Goal: Information Seeking & Learning: Learn about a topic

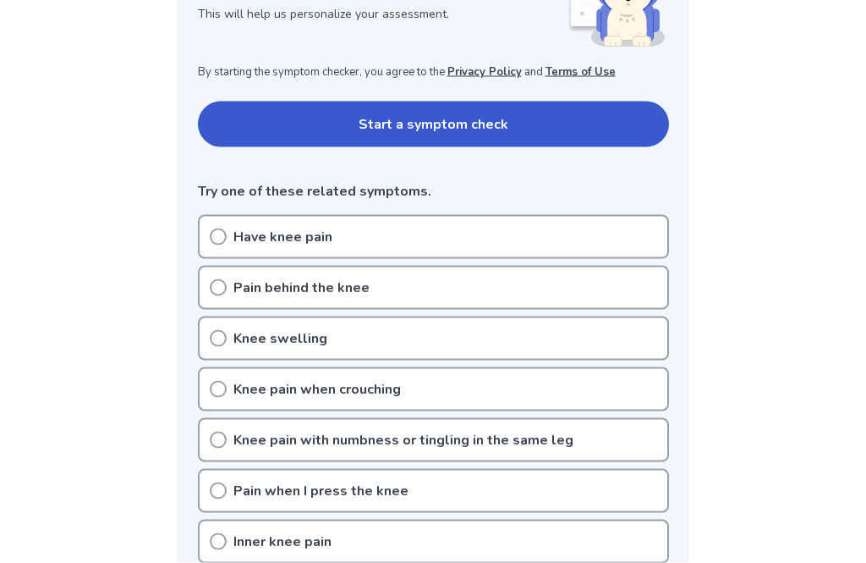
scroll to position [294, 0]
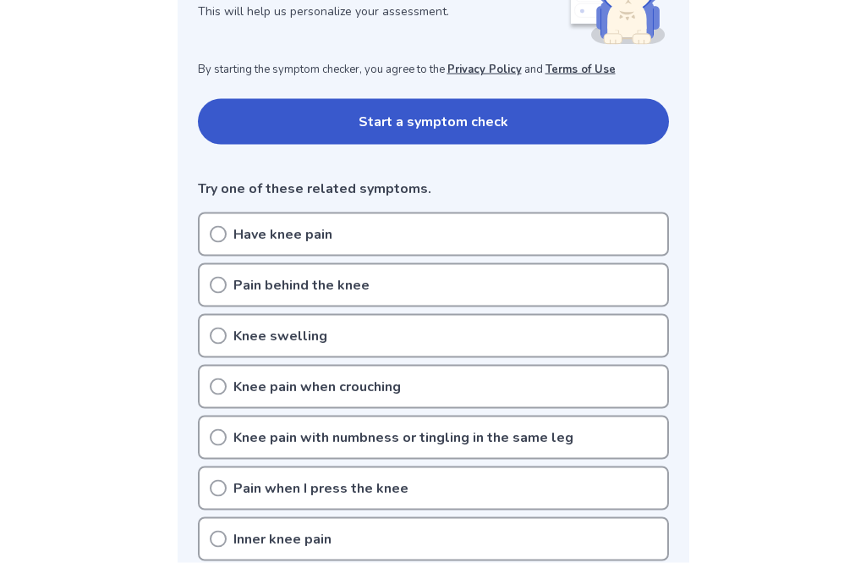
click at [402, 222] on div "Have knee pain" at bounding box center [433, 234] width 471 height 44
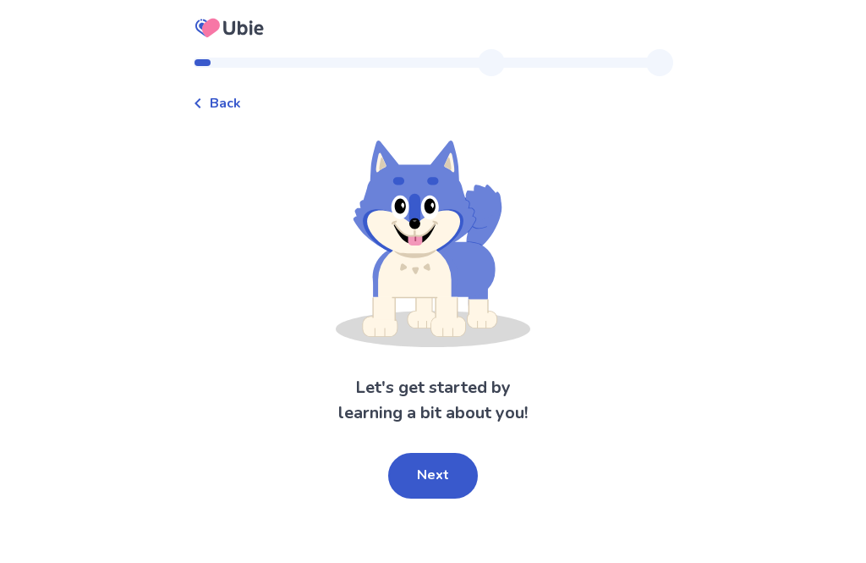
click at [438, 478] on button "Next" at bounding box center [433, 476] width 90 height 46
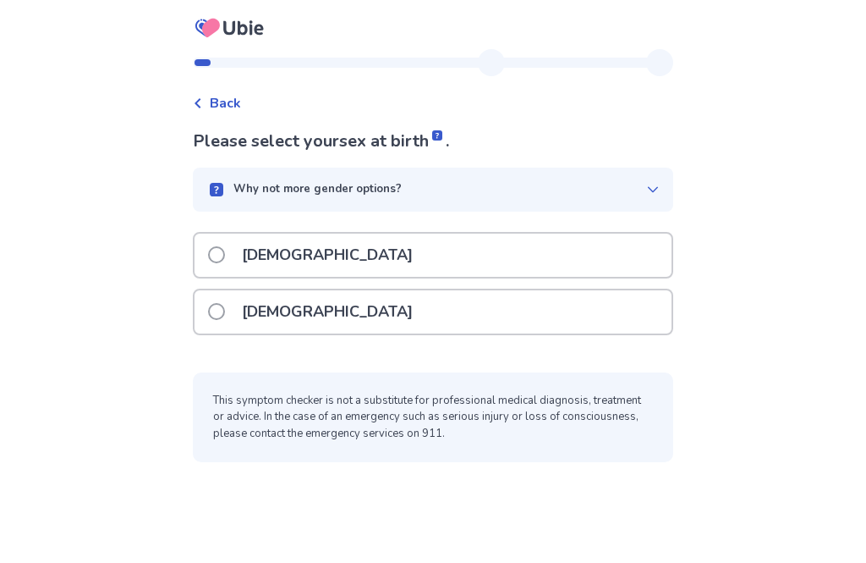
click at [283, 301] on p "Female" at bounding box center [327, 311] width 191 height 43
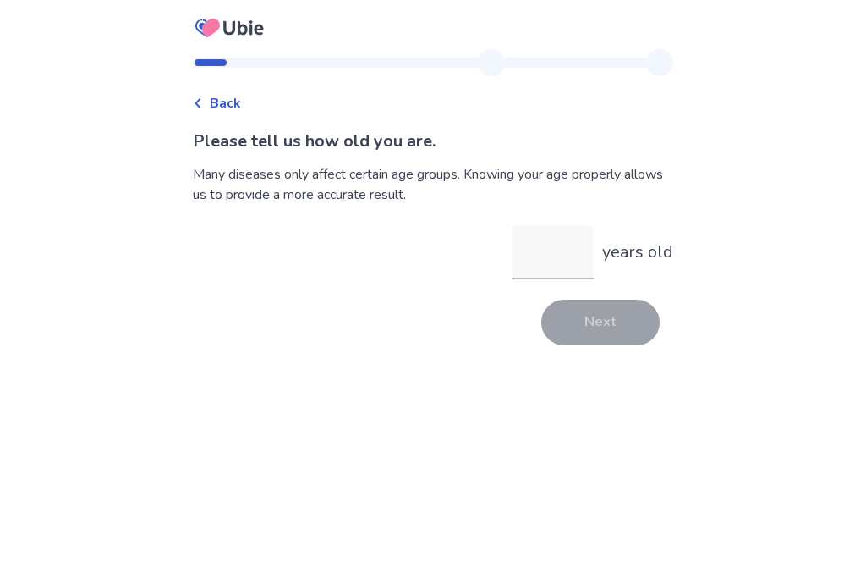
click at [547, 250] on input "years old" at bounding box center [553, 252] width 81 height 54
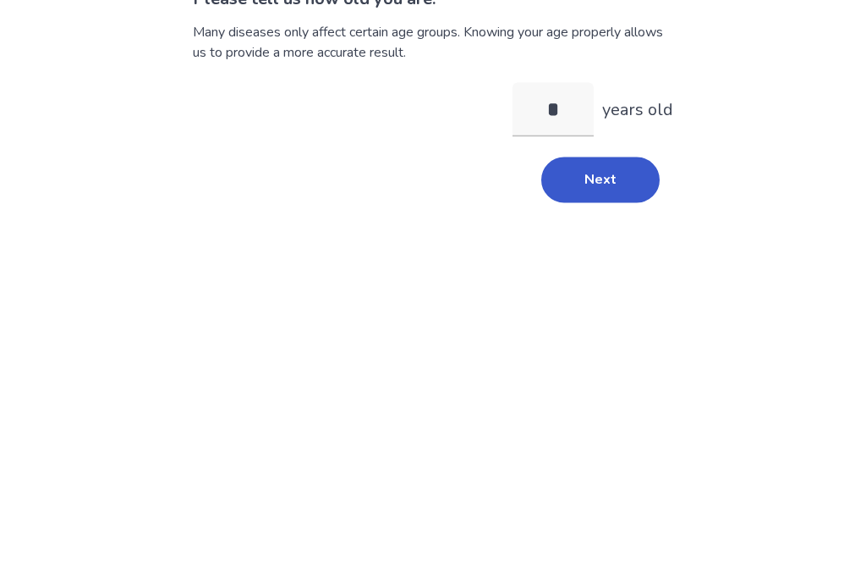
type input "**"
click at [593, 300] on button "Next" at bounding box center [601, 323] width 118 height 46
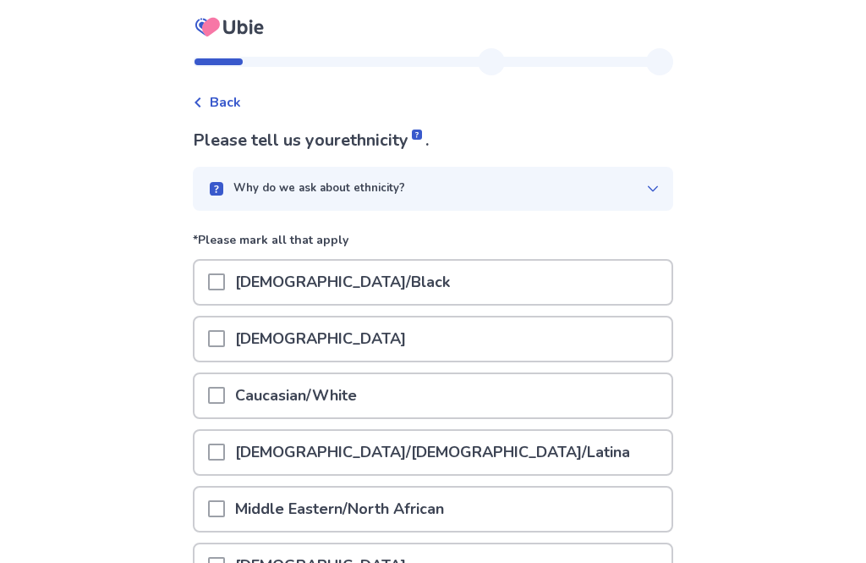
scroll to position [85, 0]
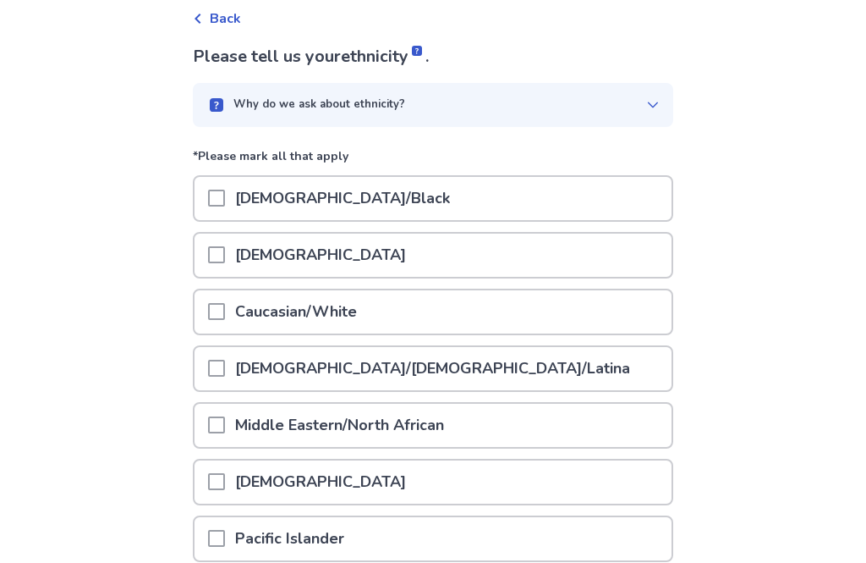
click at [421, 362] on div "Hispanic/Latino/Latina" at bounding box center [433, 368] width 477 height 43
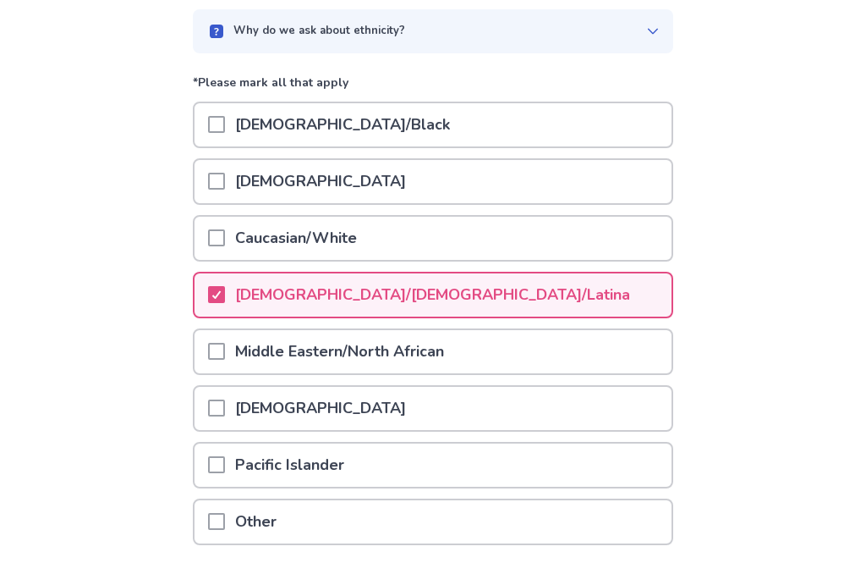
scroll to position [236, 0]
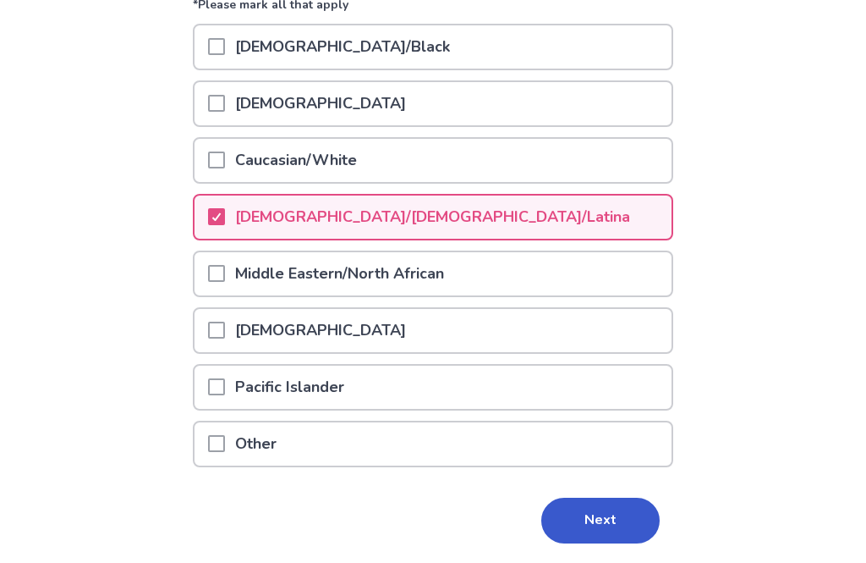
click at [586, 533] on button "Next" at bounding box center [601, 521] width 118 height 46
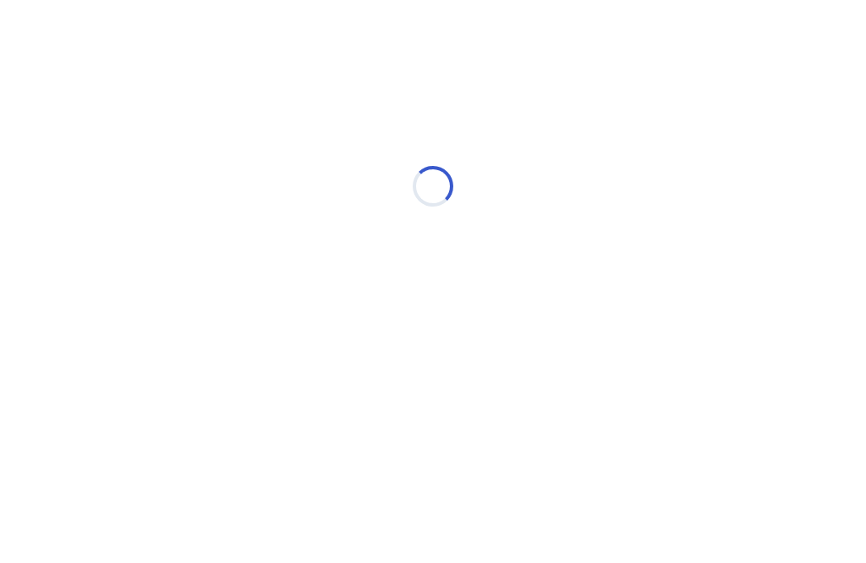
scroll to position [0, 0]
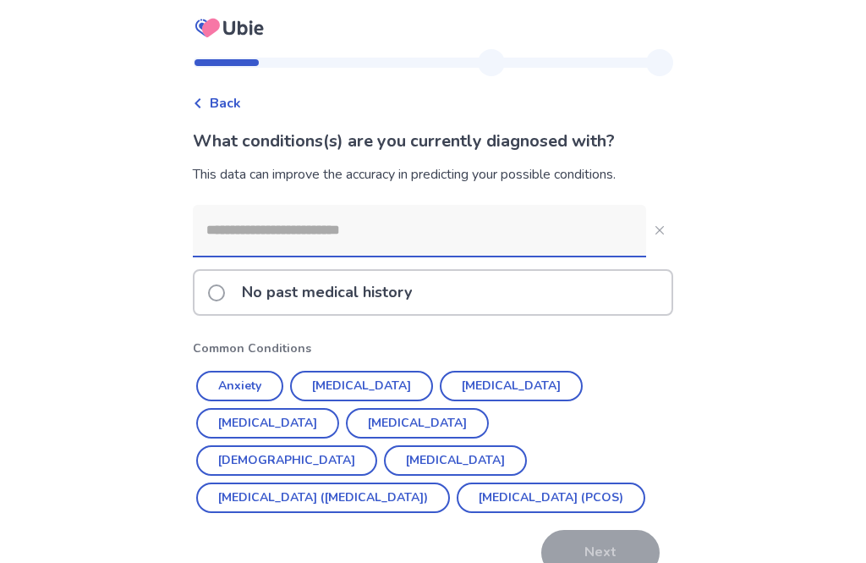
click at [311, 291] on p "No past medical history" at bounding box center [327, 292] width 190 height 43
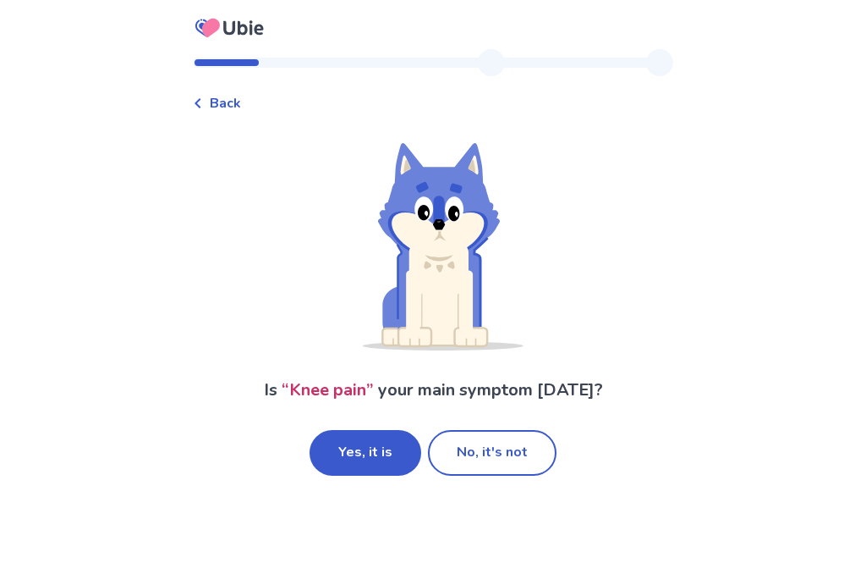
click at [479, 442] on button "No, it's not" at bounding box center [492, 453] width 129 height 46
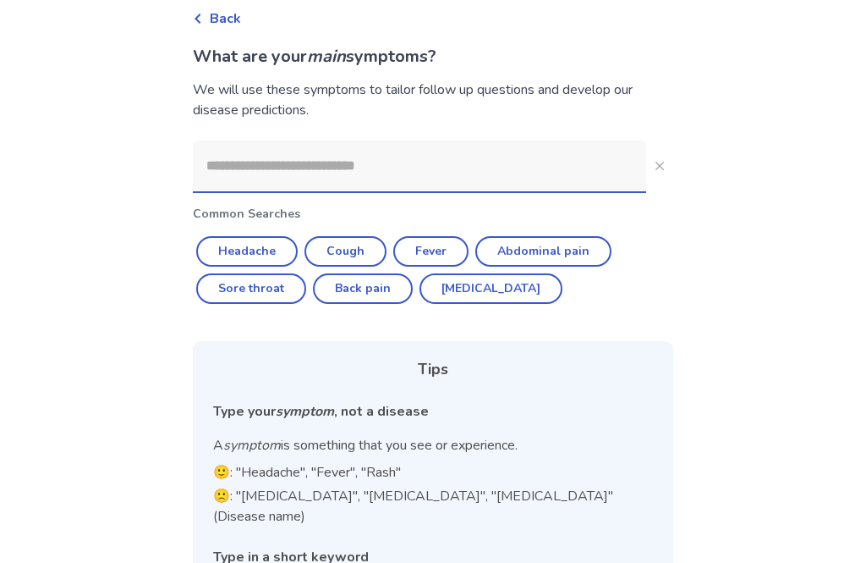
scroll to position [73, 0]
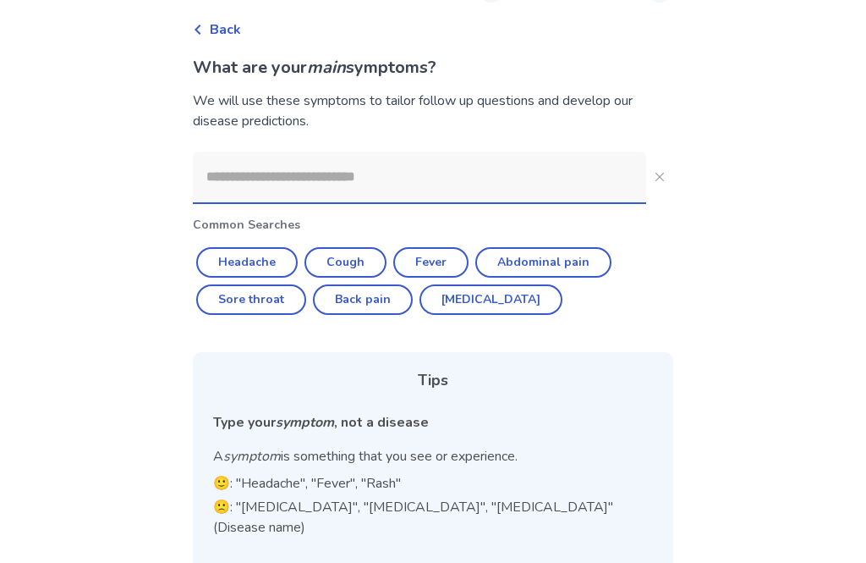
click at [466, 178] on input at bounding box center [420, 176] width 454 height 51
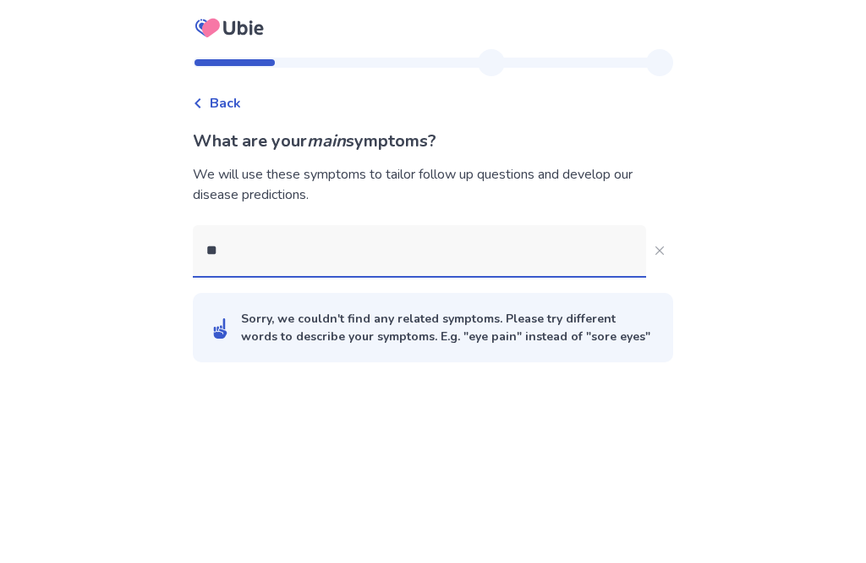
scroll to position [0, 0]
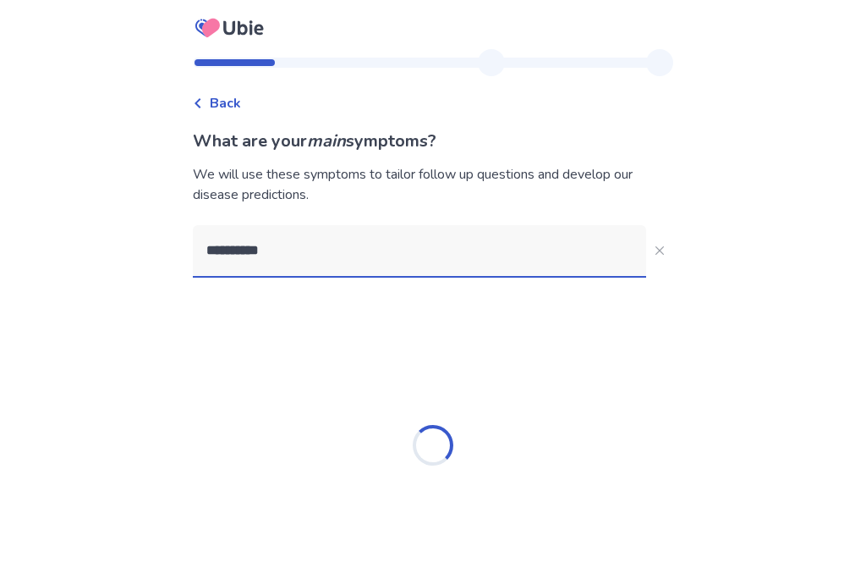
type input "*********"
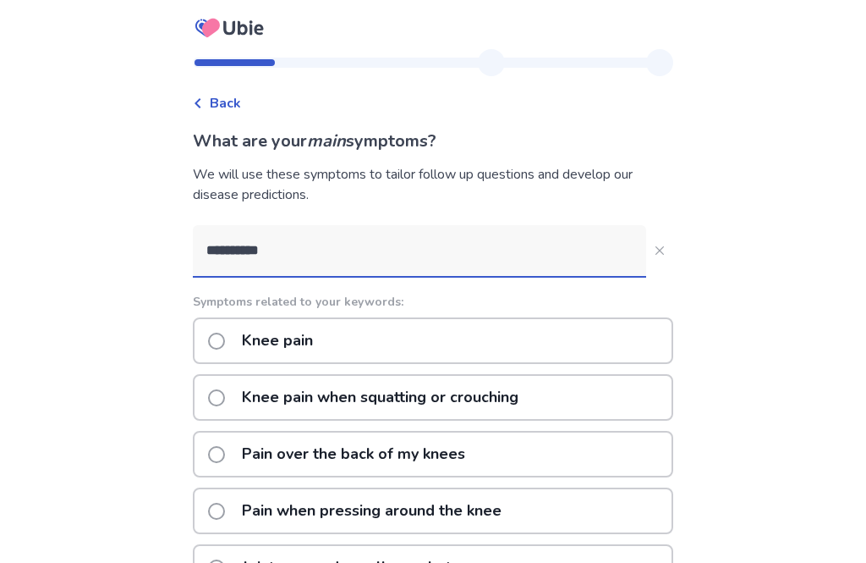
click at [738, 201] on div "Back What are your main symptoms? We will use these symptoms to tailor follow u…" at bounding box center [433, 423] width 866 height 846
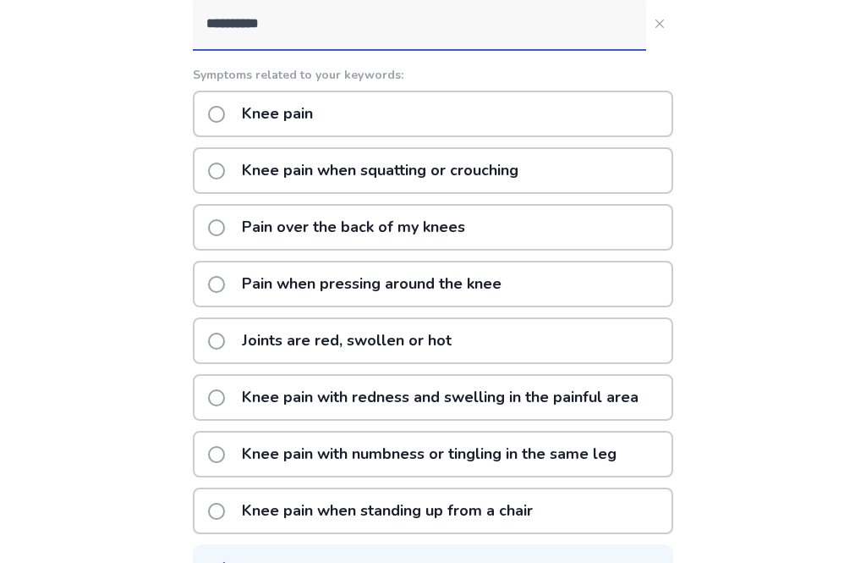
scroll to position [230, 0]
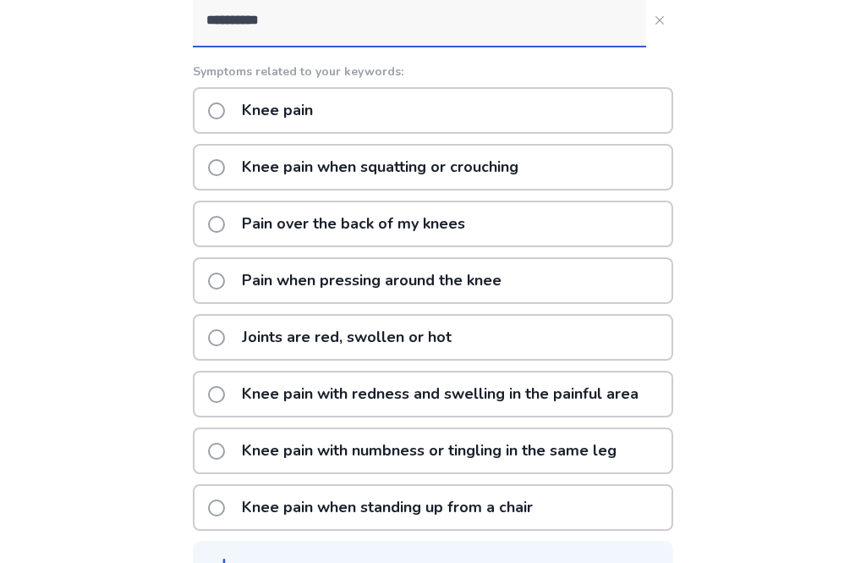
click at [495, 443] on p "Knee pain with numbness or tingling in the same leg" at bounding box center [429, 450] width 395 height 43
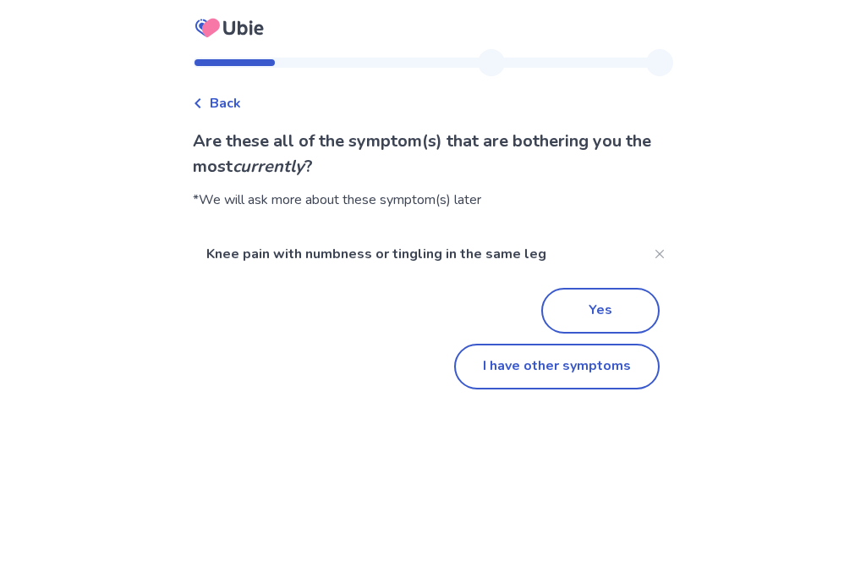
click at [597, 298] on button "Yes" at bounding box center [601, 311] width 118 height 46
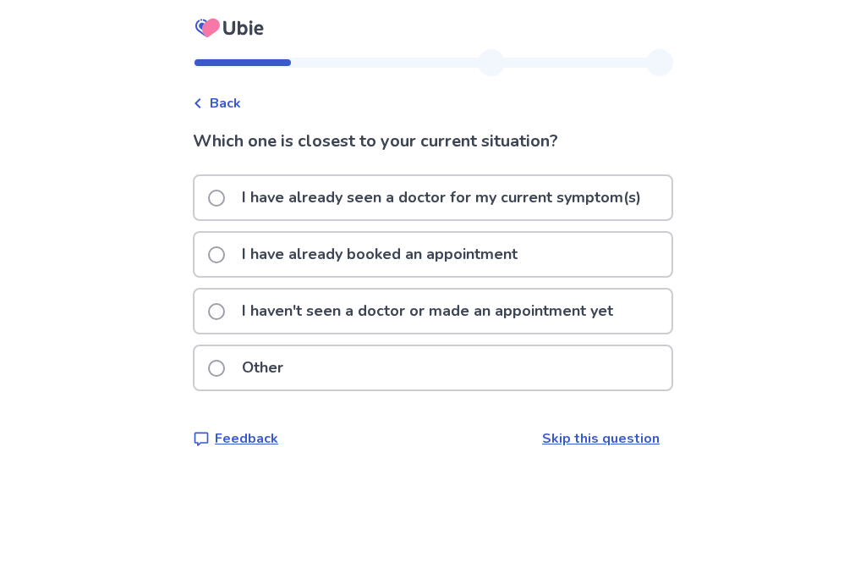
click at [404, 315] on p "I haven't seen a doctor or made an appointment yet" at bounding box center [428, 310] width 392 height 43
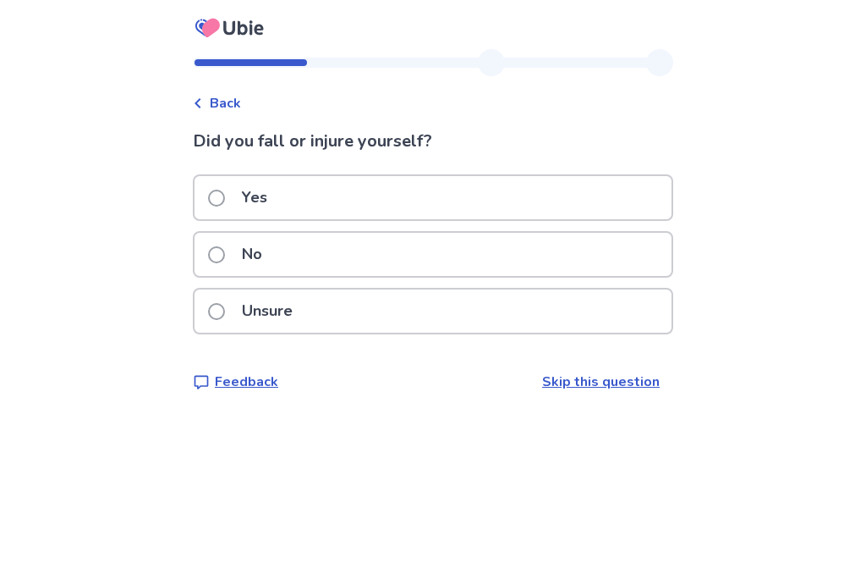
click at [380, 312] on div "Unsure" at bounding box center [433, 310] width 477 height 43
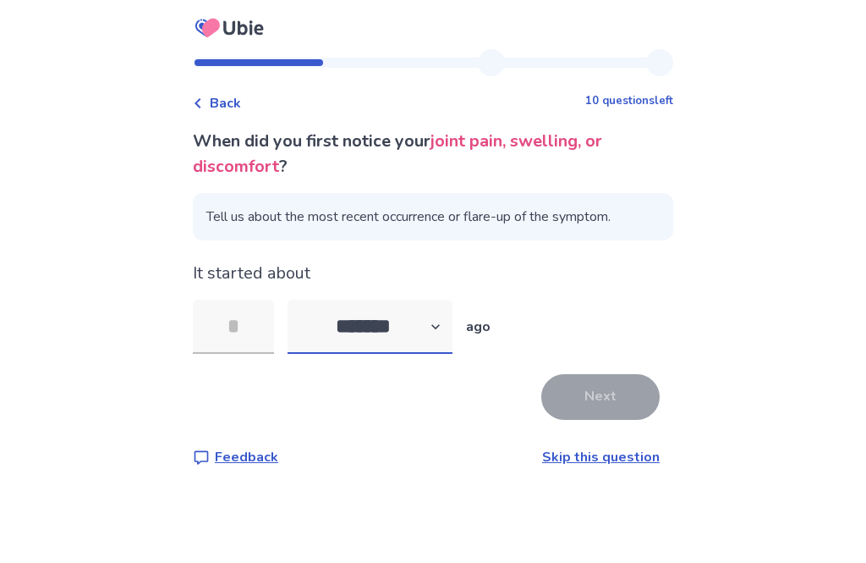
click at [382, 340] on select "******* ****** ******* ******** *******" at bounding box center [370, 327] width 165 height 54
select select "*"
click at [250, 330] on input "tel" at bounding box center [233, 327] width 81 height 54
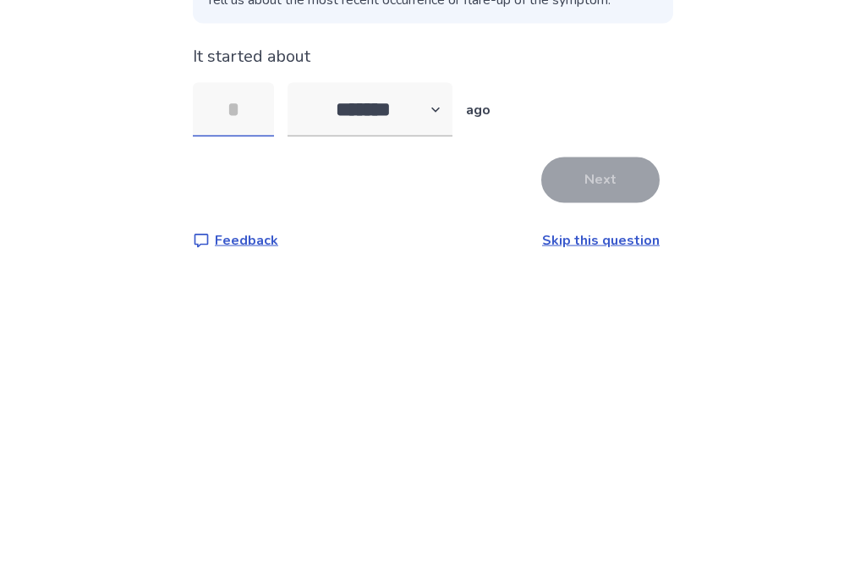
type input "*"
click at [588, 374] on button "Next" at bounding box center [601, 397] width 118 height 46
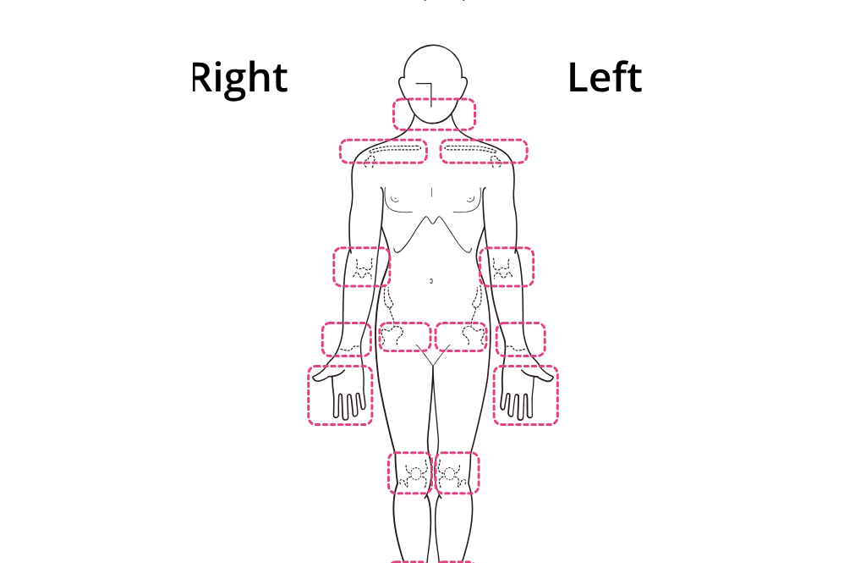
scroll to position [150, 0]
click at [450, 448] on img at bounding box center [433, 350] width 961 height 651
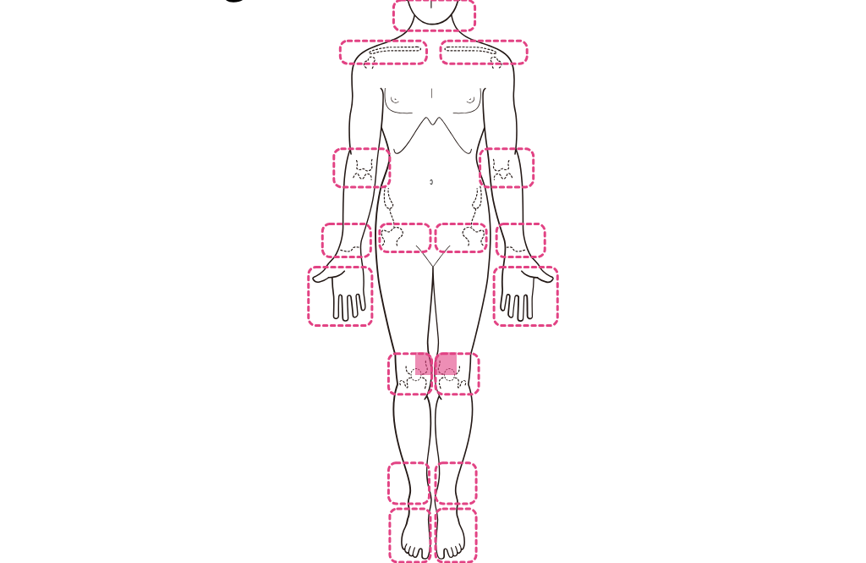
scroll to position [254, 0]
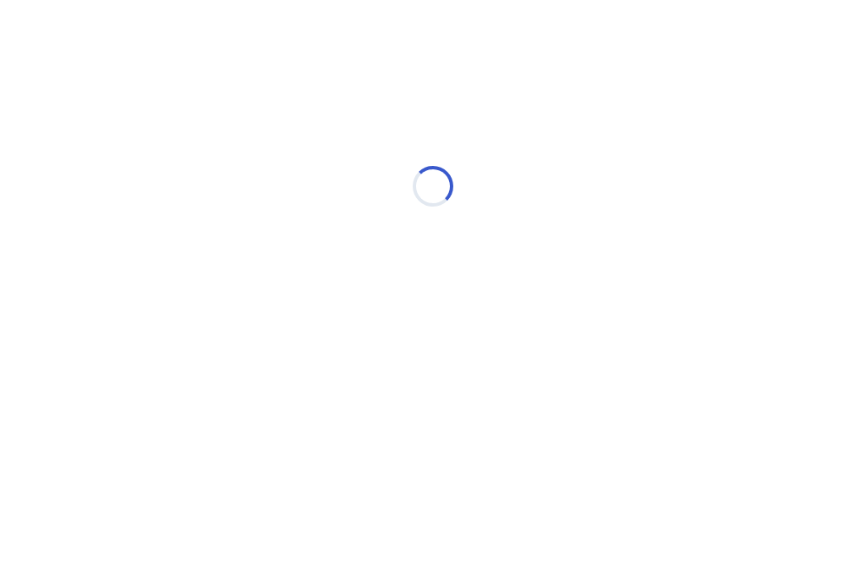
scroll to position [0, 0]
click at [509, 355] on html "Loading... Ubie Symptom Checker" at bounding box center [433, 177] width 866 height 355
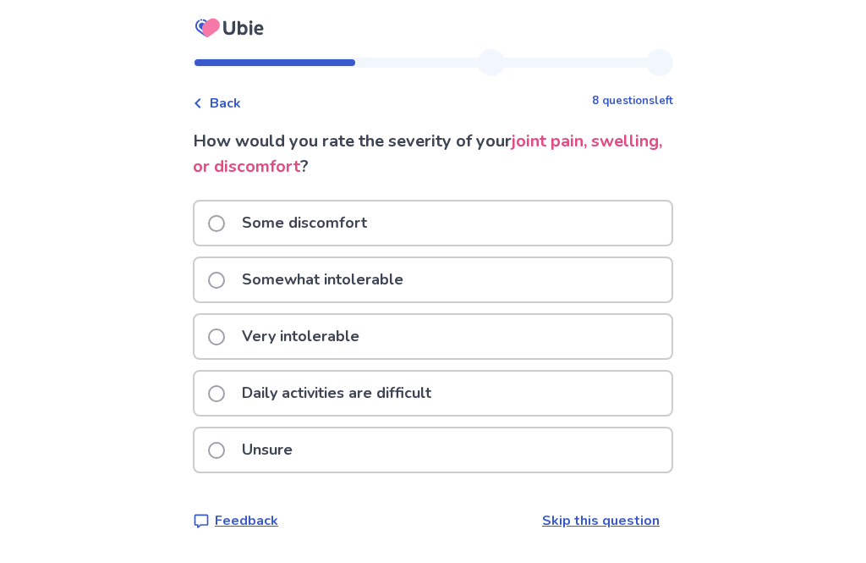
click at [441, 388] on p "Daily activities are difficult" at bounding box center [337, 392] width 210 height 43
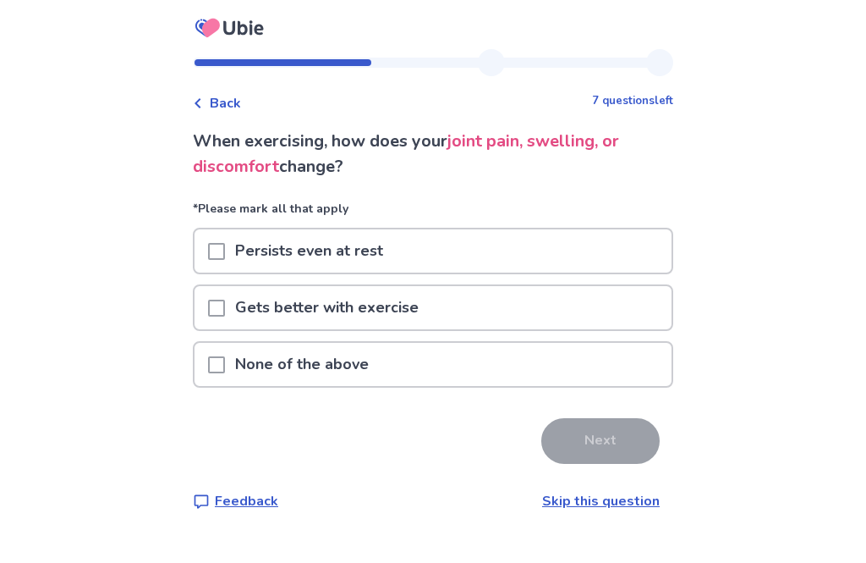
click at [320, 365] on p "None of the above" at bounding box center [302, 364] width 154 height 43
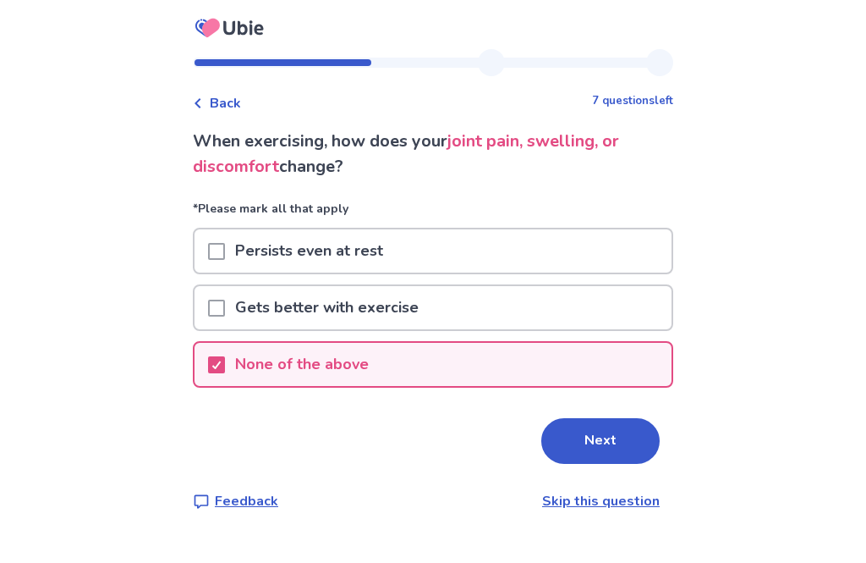
click at [542, 443] on button "Next" at bounding box center [601, 441] width 118 height 46
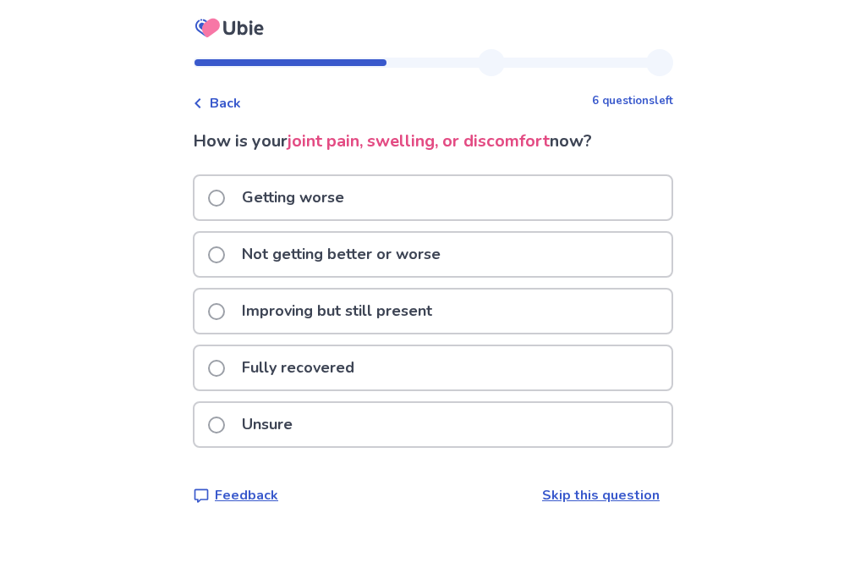
click at [394, 206] on div "Getting worse" at bounding box center [433, 197] width 477 height 43
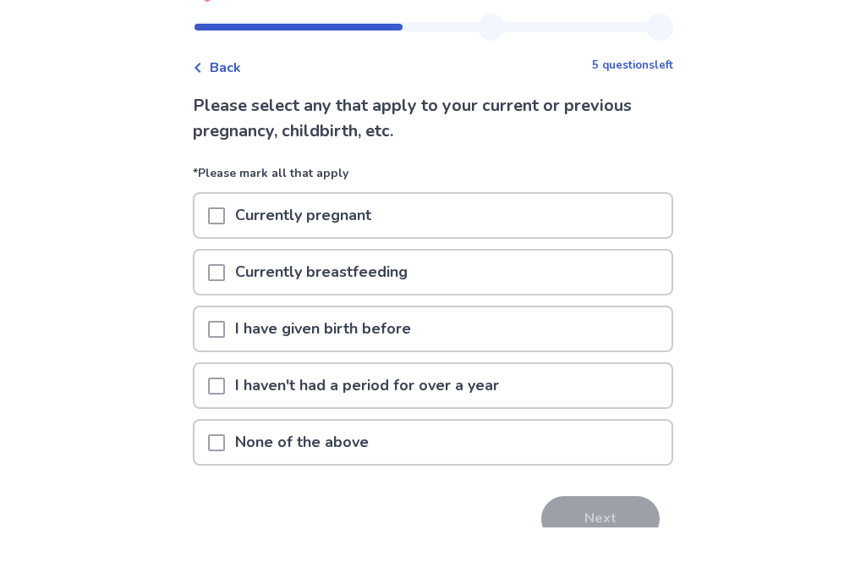
scroll to position [36, 0]
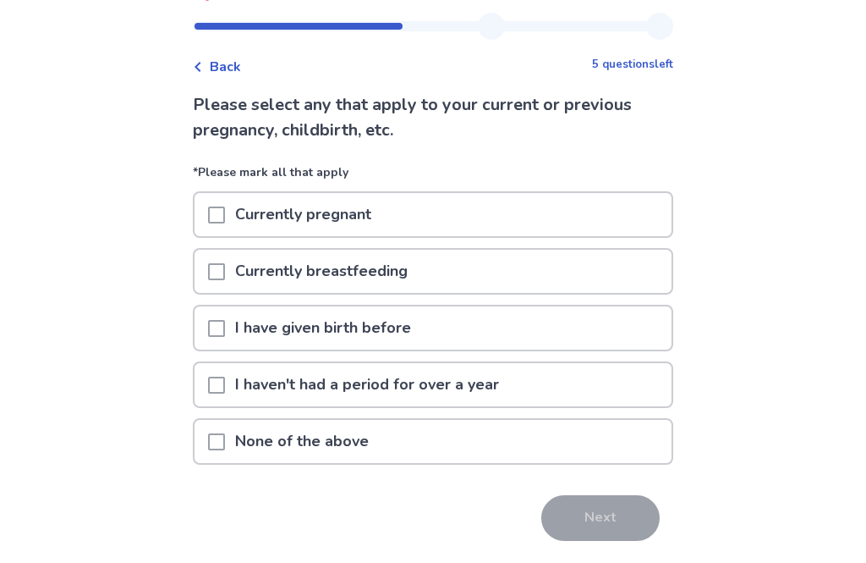
click at [316, 436] on p "None of the above" at bounding box center [302, 442] width 154 height 43
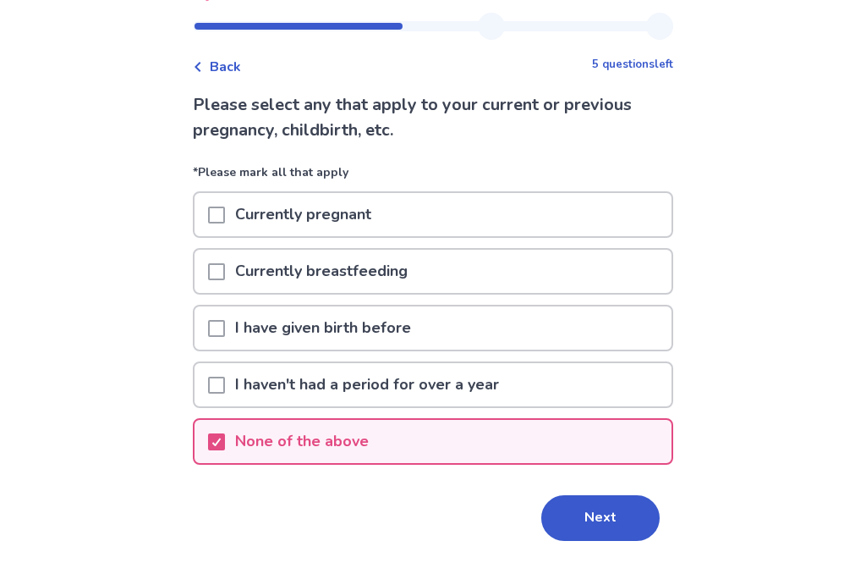
click at [584, 516] on button "Next" at bounding box center [601, 518] width 118 height 46
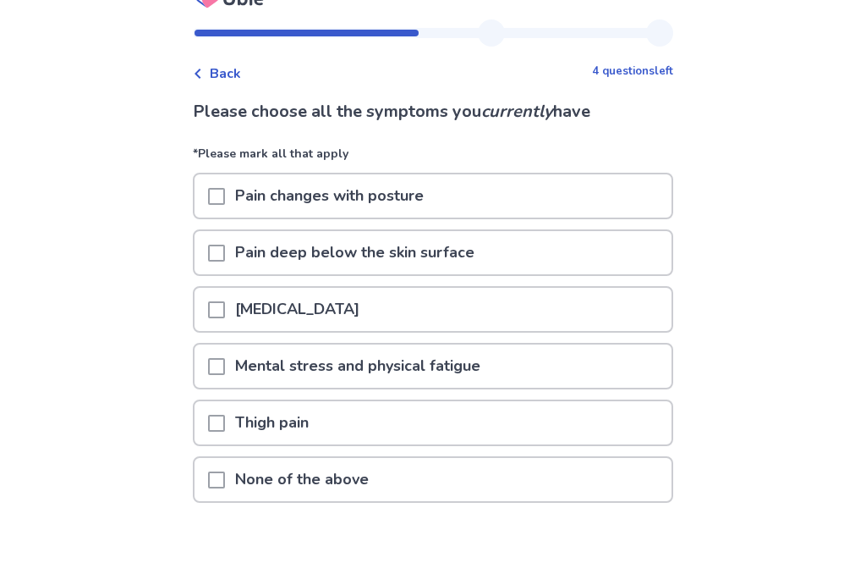
scroll to position [30, 0]
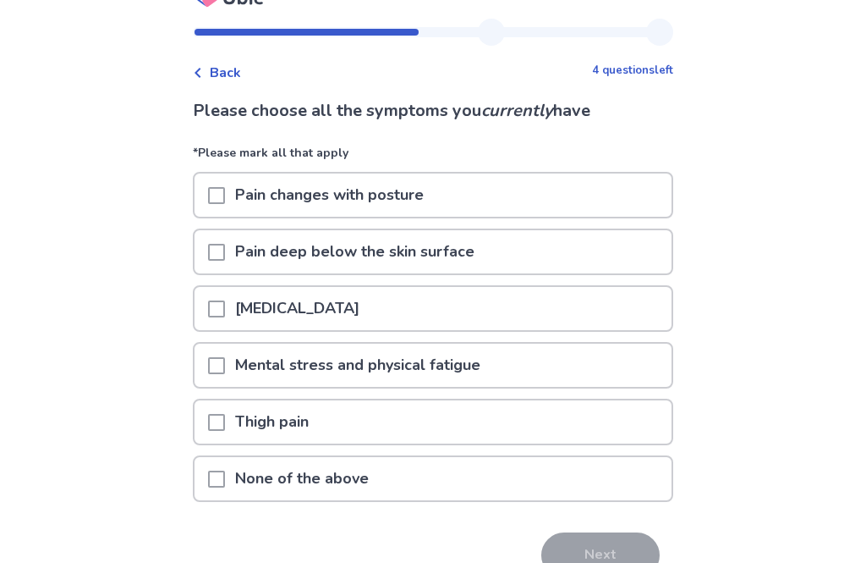
click at [366, 322] on p "[MEDICAL_DATA]" at bounding box center [297, 309] width 145 height 43
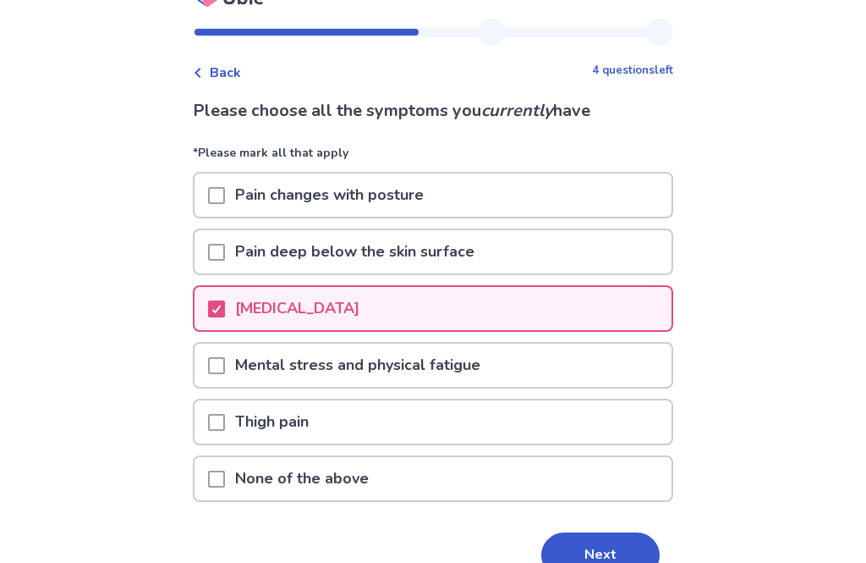
scroll to position [3, 0]
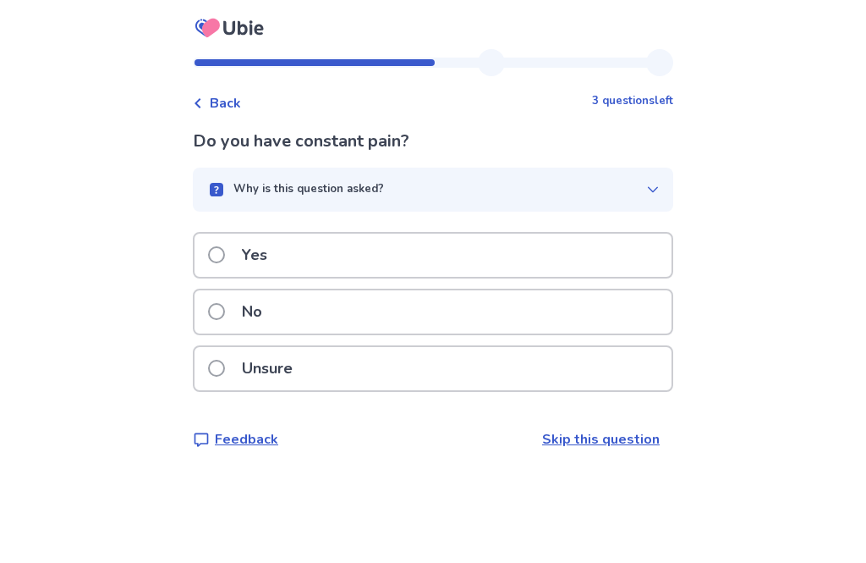
click at [344, 258] on div "Yes" at bounding box center [433, 255] width 477 height 43
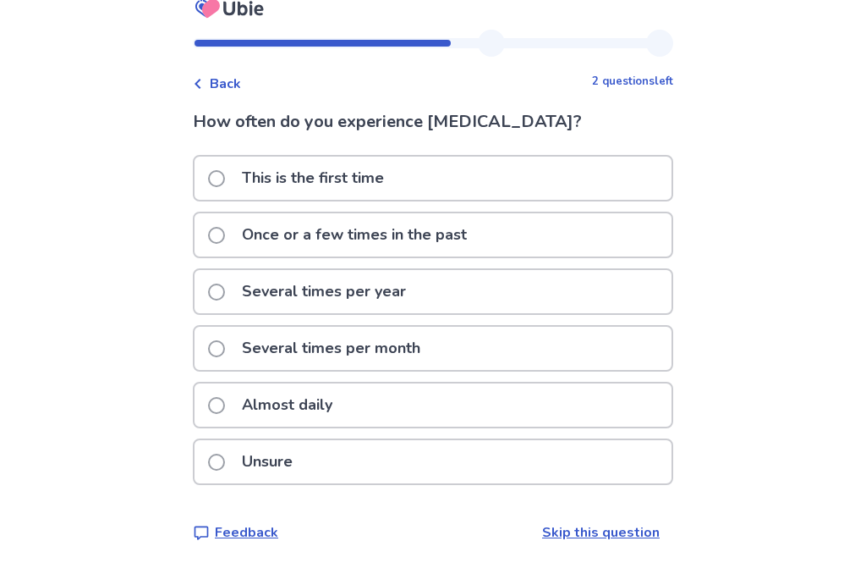
scroll to position [24, 0]
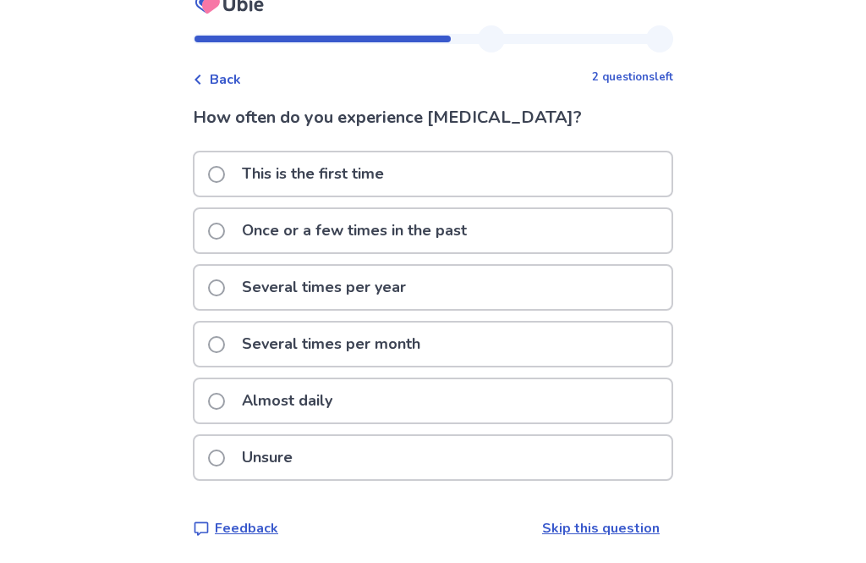
click at [382, 223] on p "Once or a few times in the past" at bounding box center [354, 230] width 245 height 43
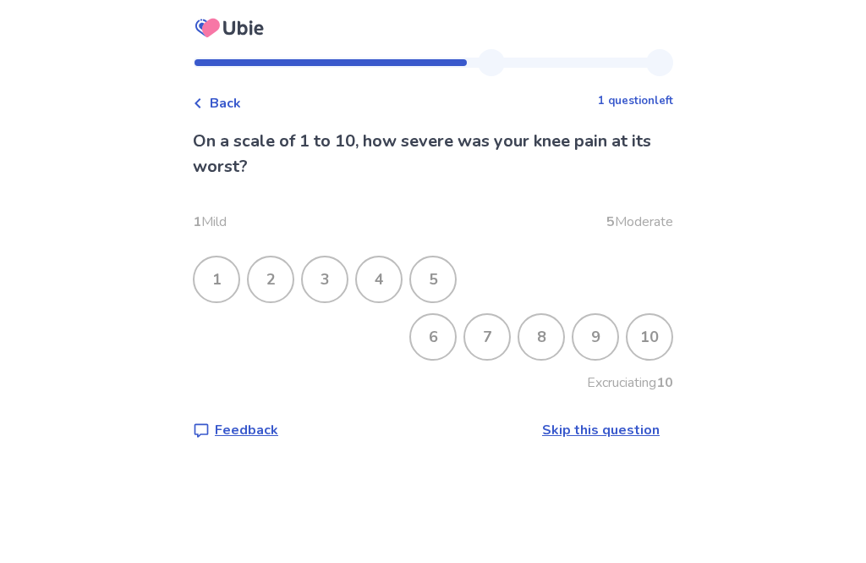
click at [526, 338] on div "8" at bounding box center [542, 337] width 44 height 44
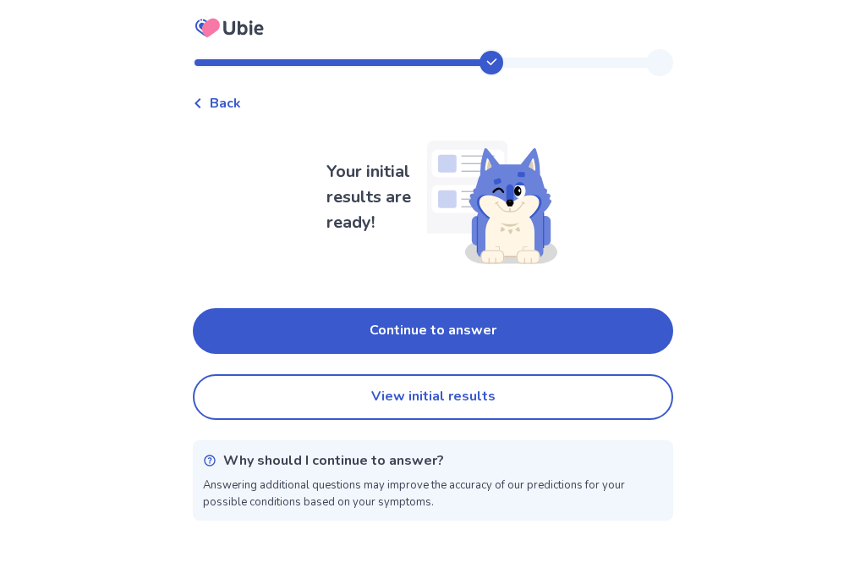
click at [467, 403] on button "View initial results" at bounding box center [433, 397] width 481 height 46
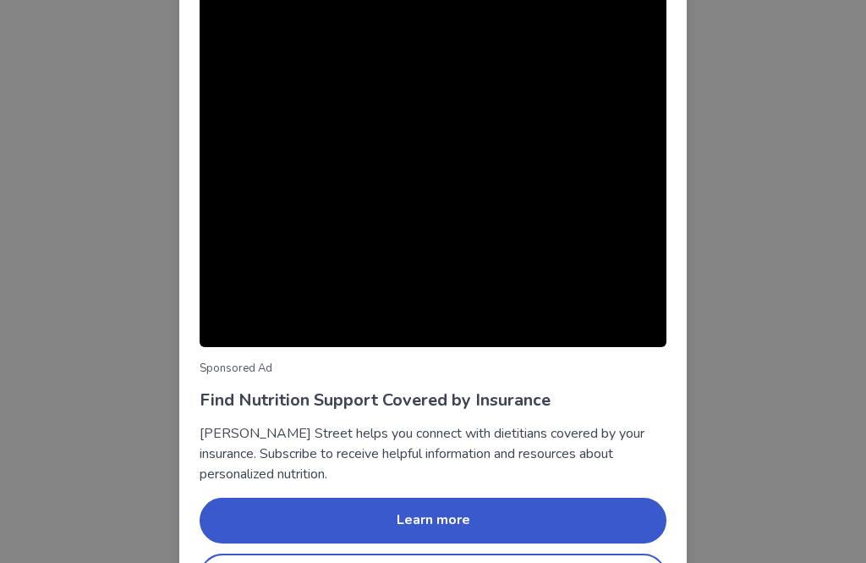
scroll to position [91, 0]
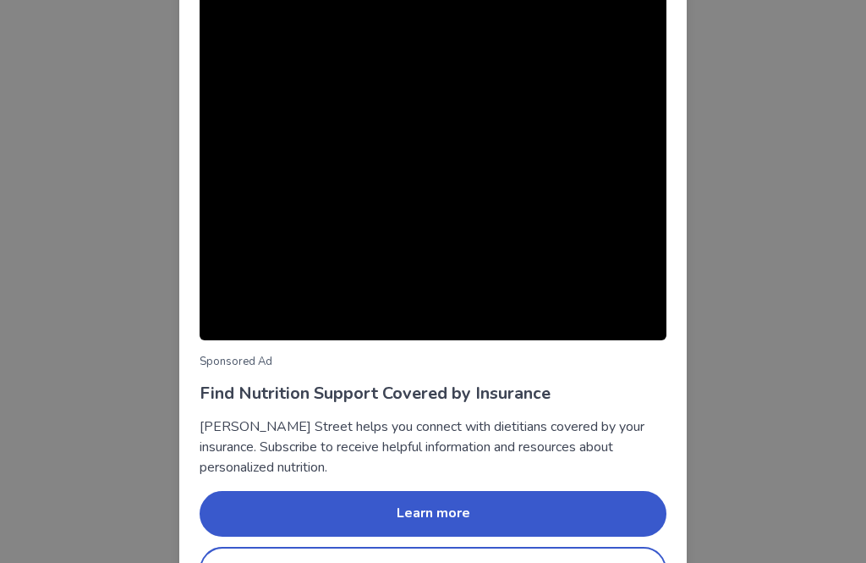
click at [390, 556] on button "Skip and view my results" at bounding box center [433, 570] width 467 height 46
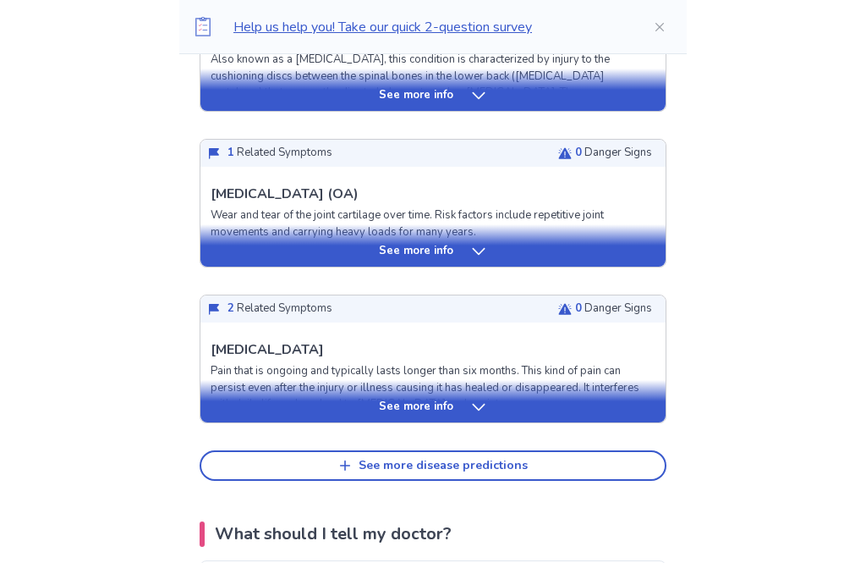
scroll to position [734, 0]
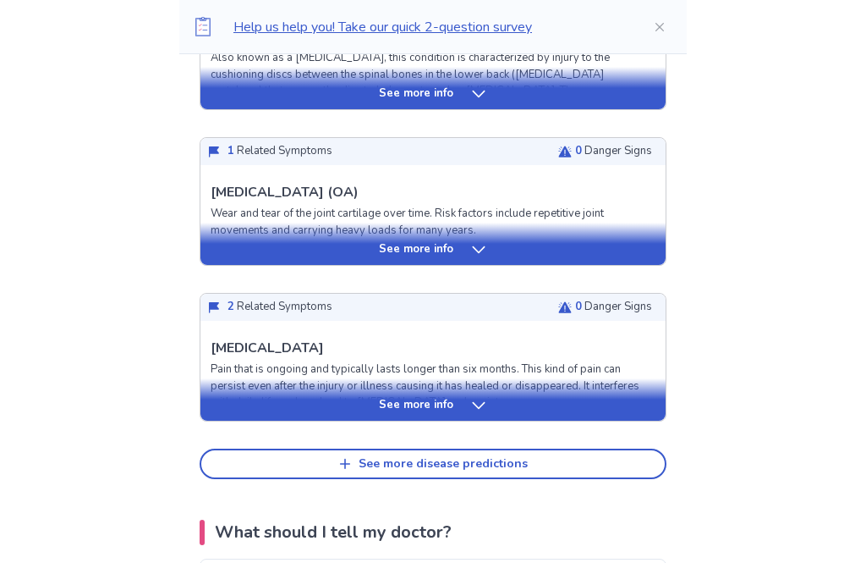
click at [412, 398] on p "See more info" at bounding box center [416, 406] width 74 height 17
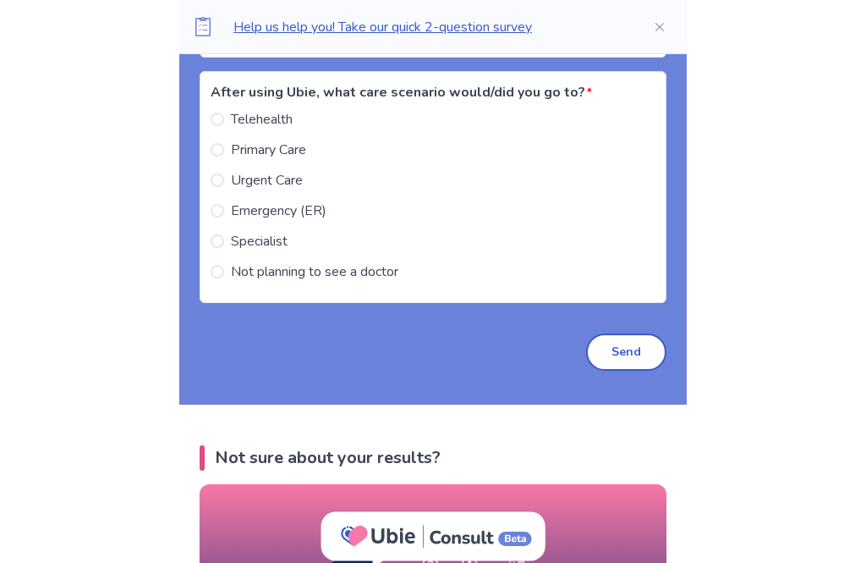
scroll to position [3046, 0]
